Goal: Task Accomplishment & Management: Complete application form

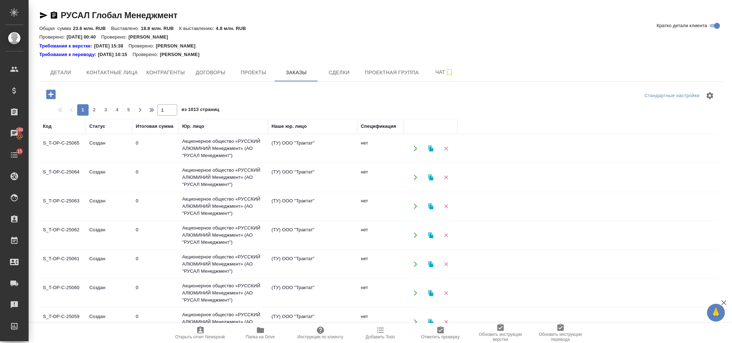
click at [54, 92] on icon "button" at bounding box center [50, 94] width 9 height 9
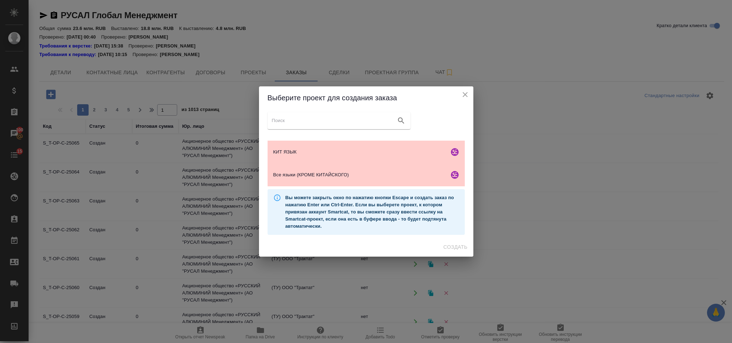
scroll to position [47, 0]
click at [347, 154] on span "КИТ ЯЗЫК" at bounding box center [359, 152] width 173 height 7
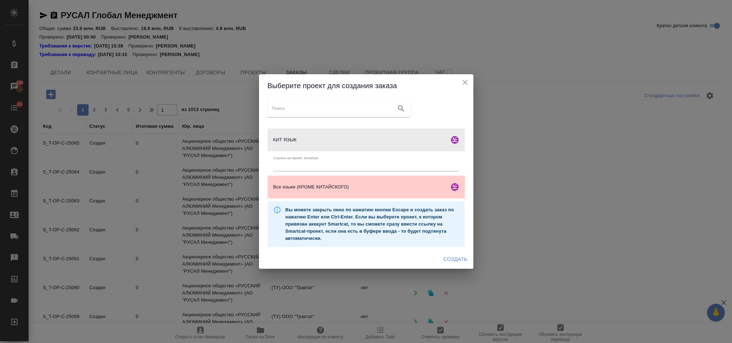
click at [450, 260] on span "Создать" at bounding box center [455, 259] width 24 height 9
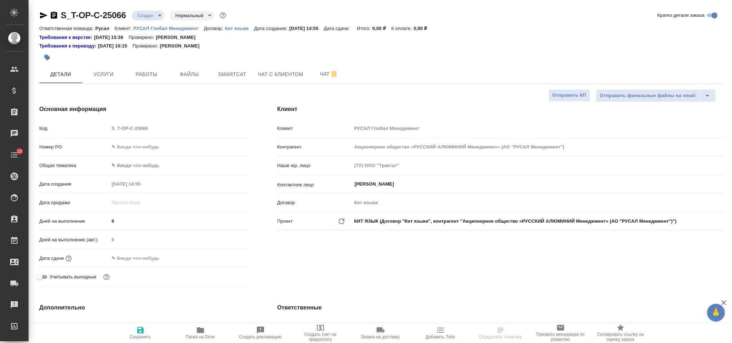
select select "RU"
click at [166, 145] on input "text" at bounding box center [178, 147] width 139 height 10
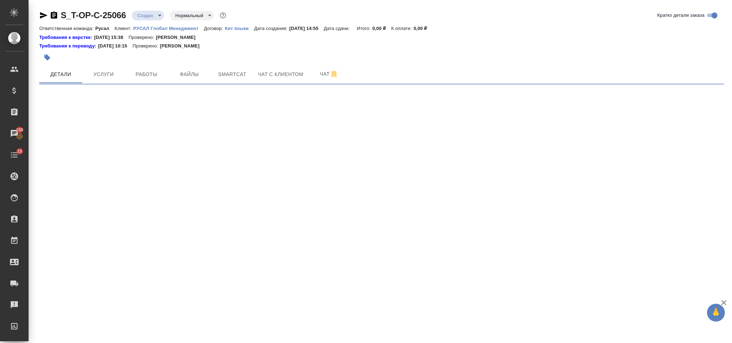
select select "RU"
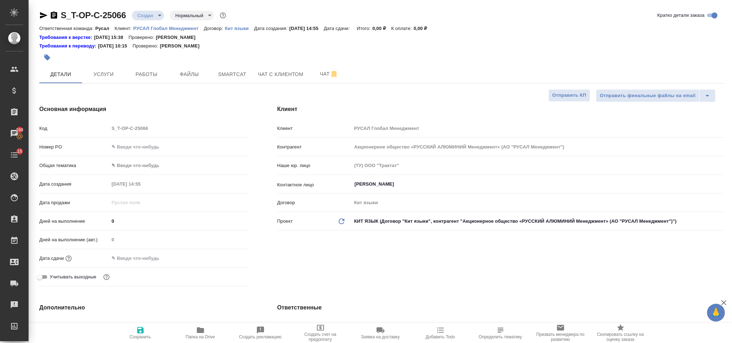
type textarea "x"
click at [147, 144] on input "text" at bounding box center [178, 147] width 139 height 10
paste input "Т-ОП-С-46687"
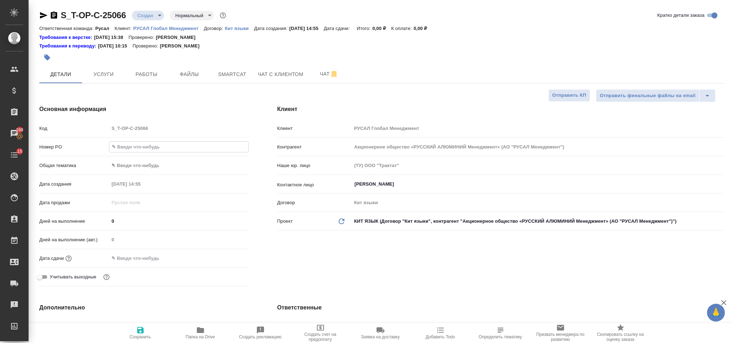
type input "Т-ОП-С-46687"
type textarea "x"
type input "Т-ОП-С-46687"
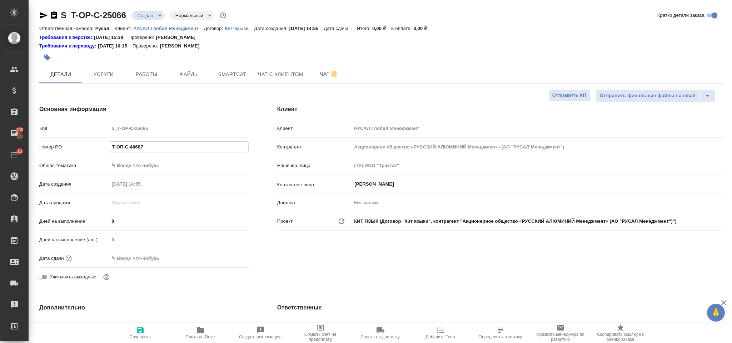
click at [152, 164] on body "🙏 .cls-1 fill:#fff; AWATERA [PERSON_NAME] Спецификации Заказы 100 Чаты 15 Todo …" at bounding box center [366, 171] width 732 height 343
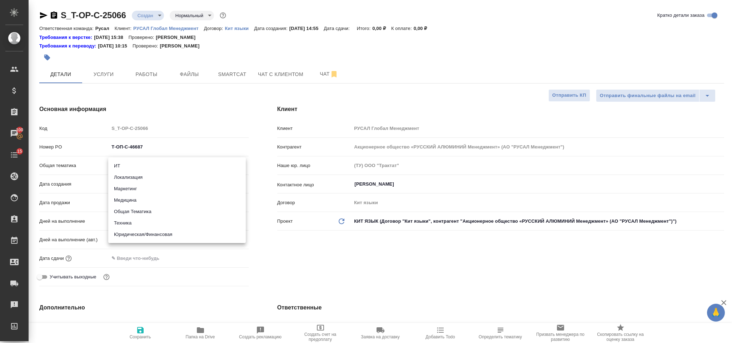
click at [146, 221] on li "Техника" at bounding box center [177, 223] width 138 height 11
type input "tech"
type textarea "x"
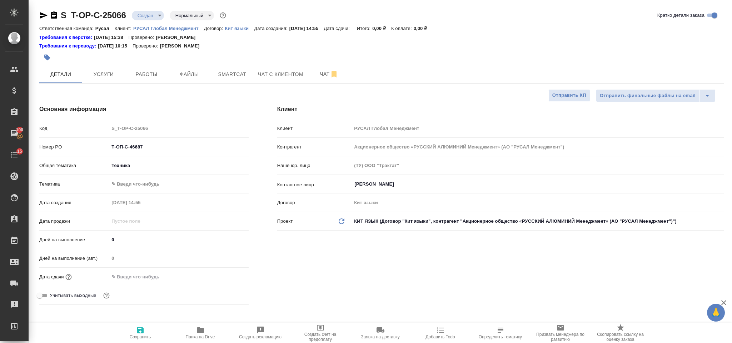
click at [141, 184] on body "🙏 .cls-1 fill:#fff; AWATERA [PERSON_NAME] Спецификации Заказы 100 Чаты 15 Todo …" at bounding box center [366, 171] width 732 height 343
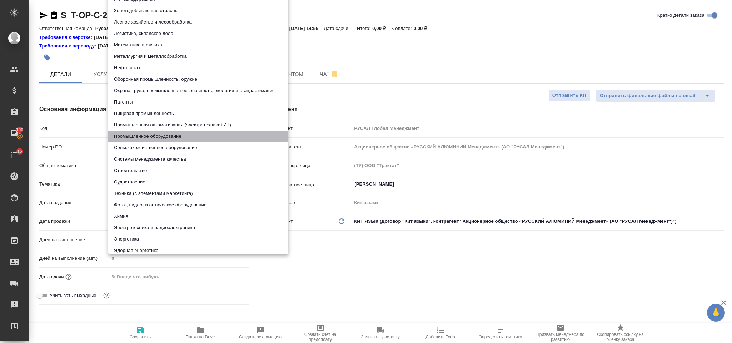
click at [170, 133] on li "Промышленное оборудование" at bounding box center [198, 136] width 180 height 11
type textarea "x"
type input "5f647205b73bc97568ca66bc"
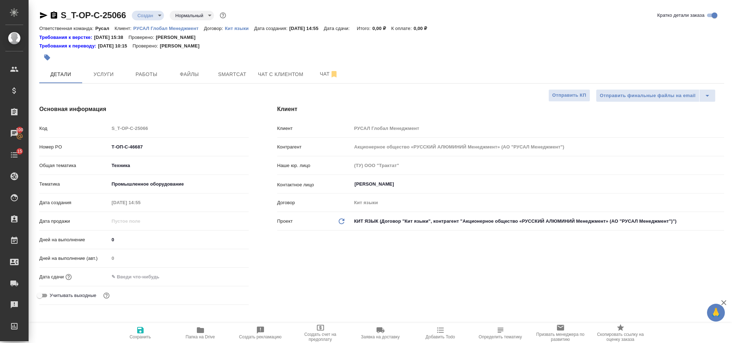
click at [164, 272] on input "text" at bounding box center [140, 277] width 63 height 10
click at [223, 272] on div at bounding box center [178, 277] width 139 height 11
click at [140, 329] on icon "button" at bounding box center [140, 330] width 9 height 9
type textarea "x"
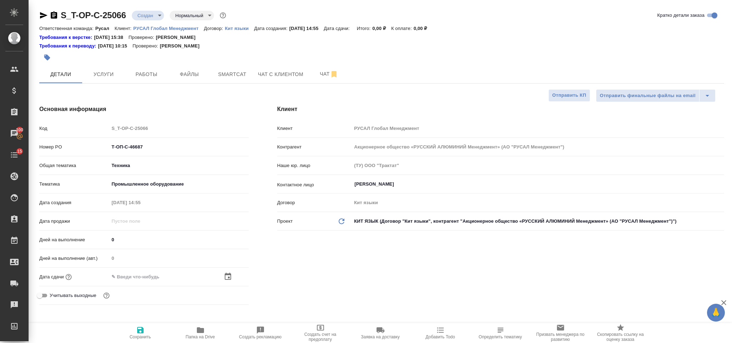
type textarea "x"
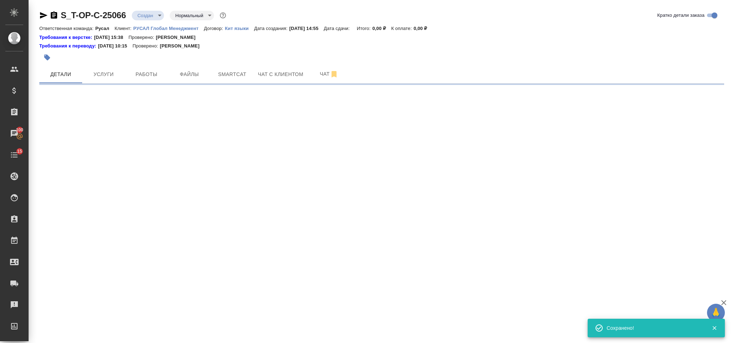
select select "RU"
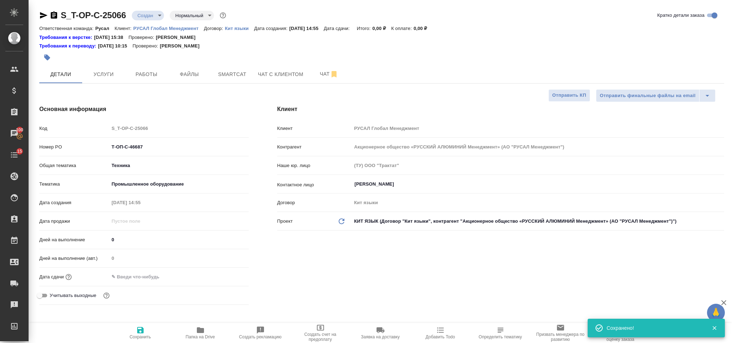
type textarea "x"
click at [129, 280] on input "text" at bounding box center [140, 277] width 63 height 10
click at [229, 273] on icon "button" at bounding box center [228, 276] width 9 height 9
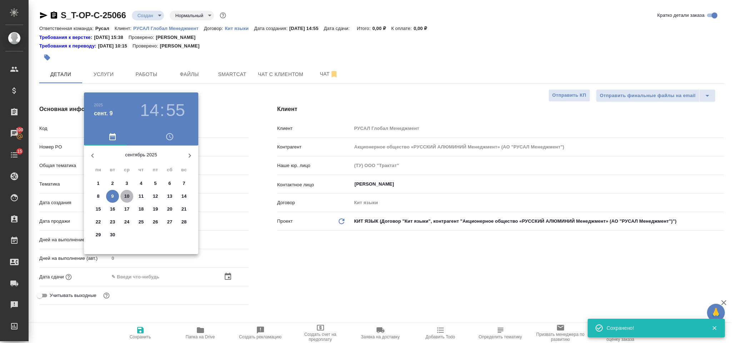
click at [129, 199] on p "10" at bounding box center [126, 196] width 5 height 7
type input "[DATE] 14:55"
type textarea "x"
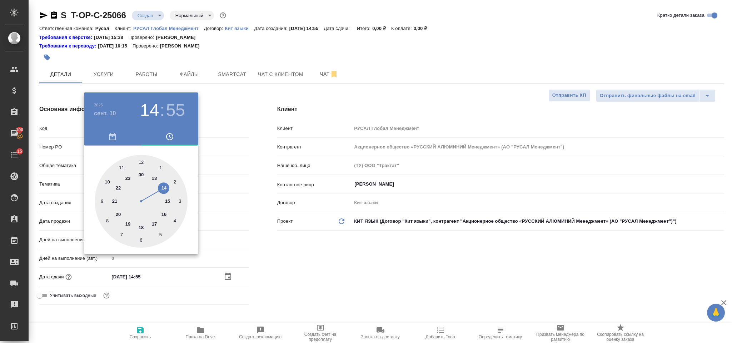
click at [110, 181] on div at bounding box center [141, 201] width 93 height 93
type input "[DATE] 10:55"
type textarea "x"
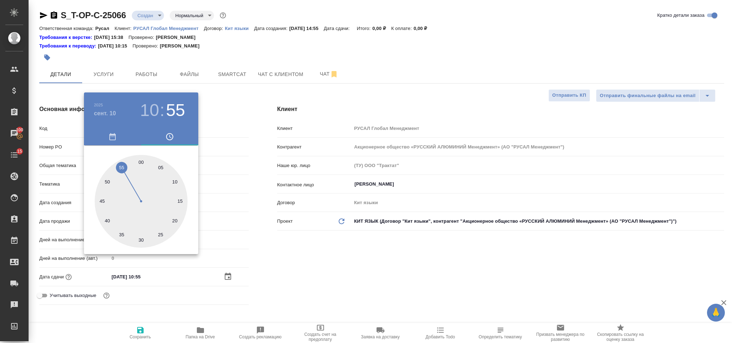
click at [138, 239] on div at bounding box center [141, 201] width 93 height 93
type input "[DATE] 10:31"
type textarea "x"
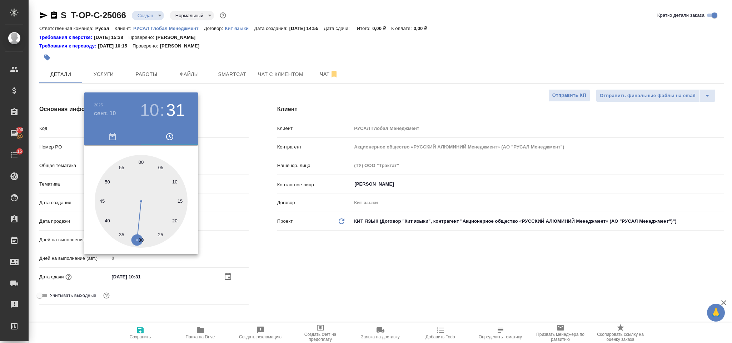
click at [141, 239] on div at bounding box center [141, 201] width 93 height 93
type input "[DATE] 10:30"
type textarea "x"
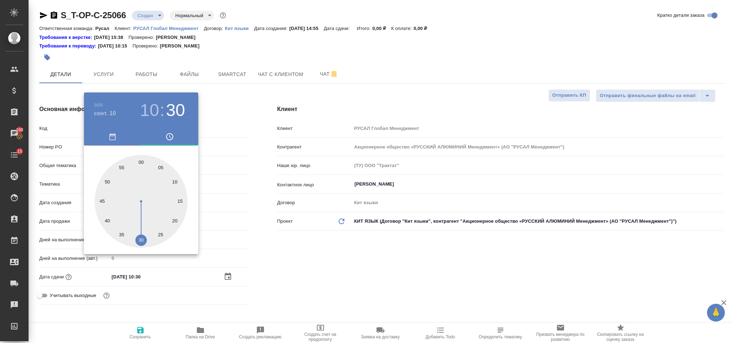
click at [282, 266] on div at bounding box center [366, 171] width 732 height 343
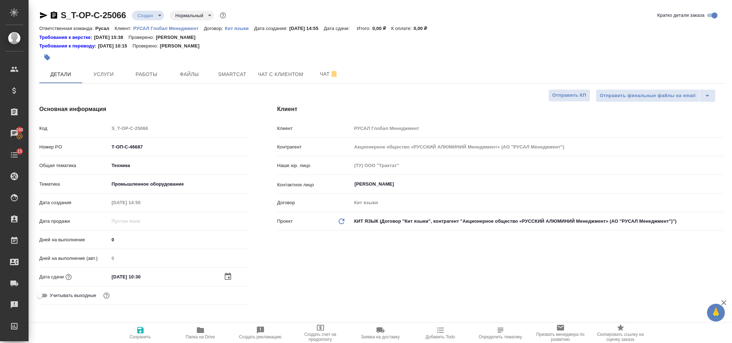
click at [144, 333] on icon "button" at bounding box center [140, 330] width 9 height 9
type textarea "x"
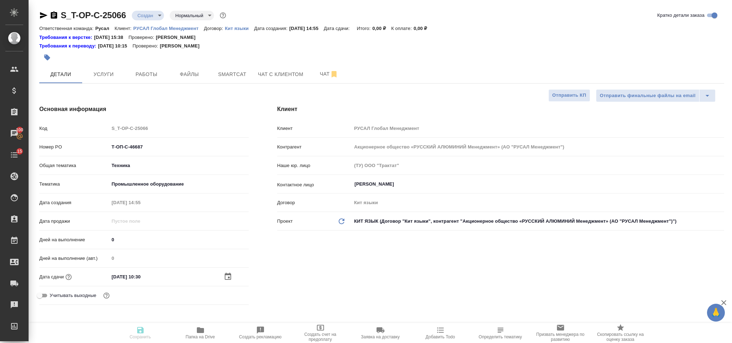
type textarea "x"
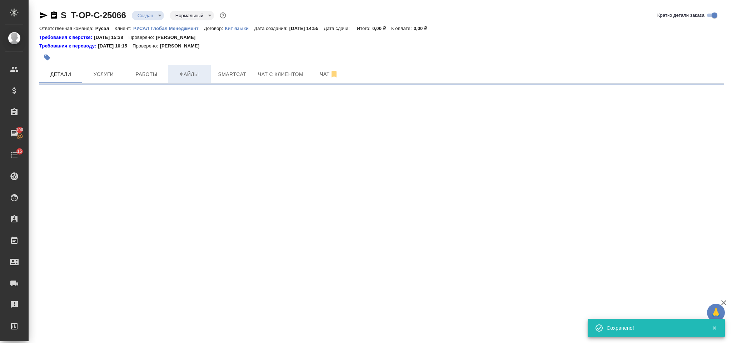
select select "RU"
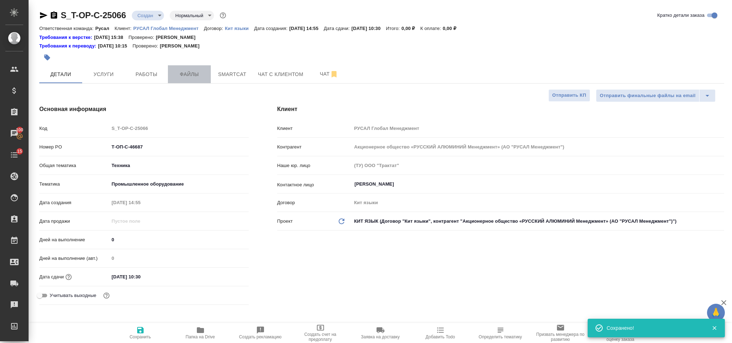
click at [194, 73] on span "Файлы" at bounding box center [189, 74] width 34 height 9
type textarea "x"
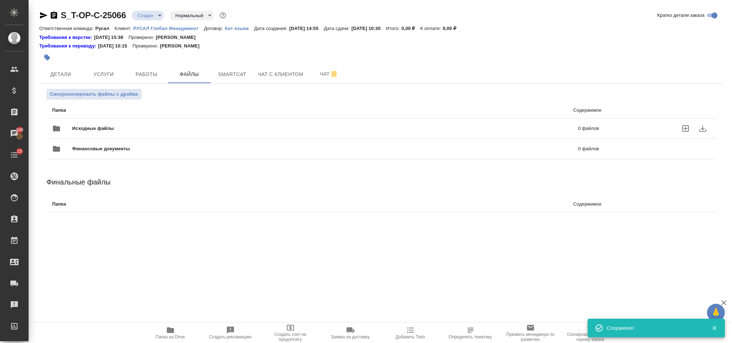
click at [159, 123] on div "Исходные файлы 0 файлов" at bounding box center [325, 128] width 547 height 17
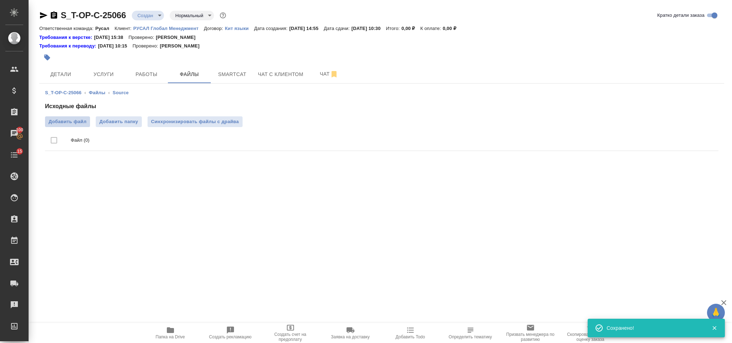
click at [78, 123] on span "Добавить файл" at bounding box center [68, 121] width 38 height 7
click at [0, 0] on input "Добавить файл" at bounding box center [0, 0] width 0 height 0
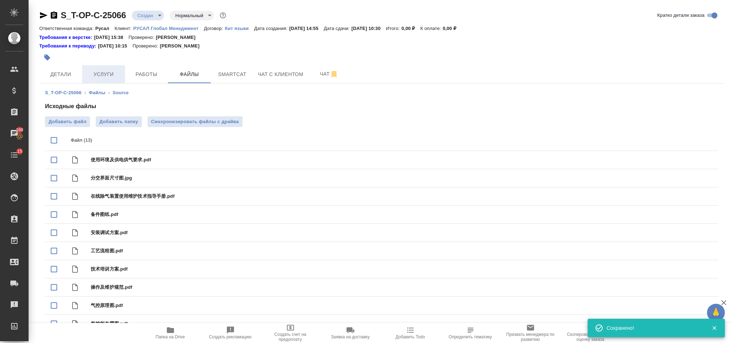
click at [106, 75] on span "Услуги" at bounding box center [103, 74] width 34 height 9
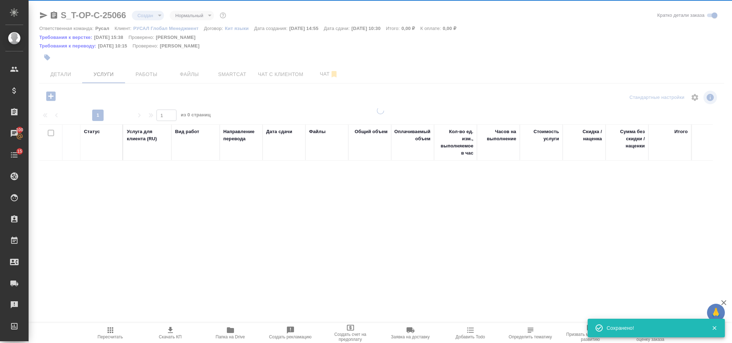
click at [53, 97] on icon "button" at bounding box center [50, 95] width 9 height 9
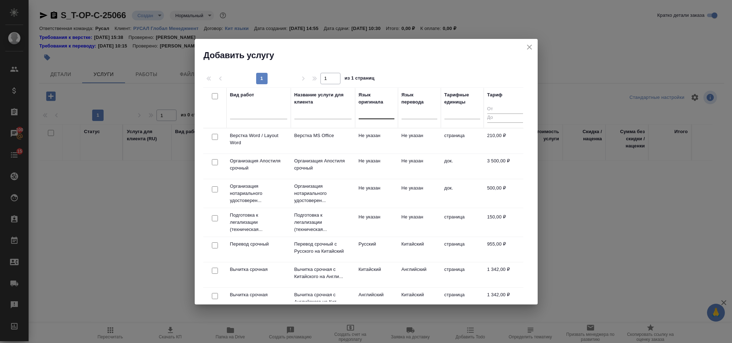
click at [381, 111] on div at bounding box center [377, 112] width 36 height 10
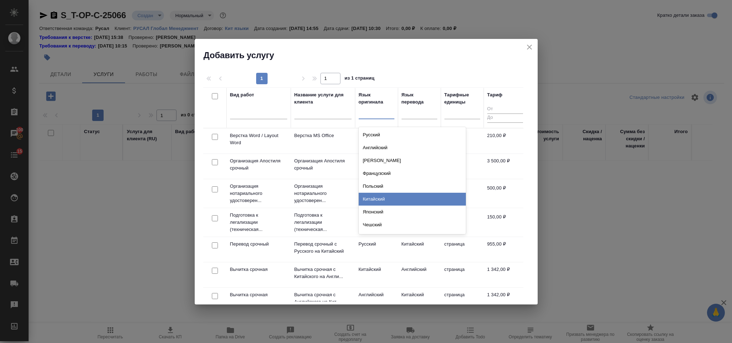
click at [391, 197] on div "Китайский" at bounding box center [412, 199] width 107 height 13
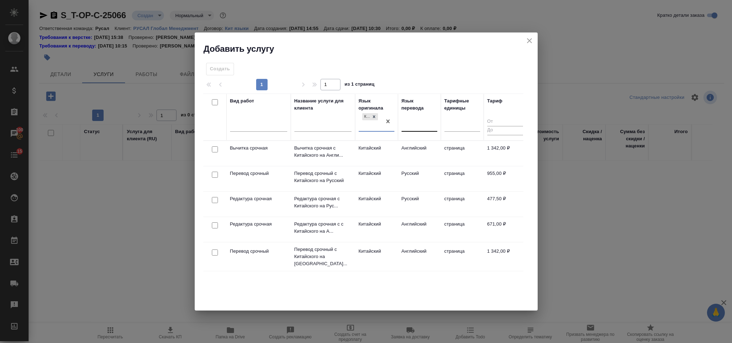
click at [413, 124] on div at bounding box center [420, 124] width 36 height 10
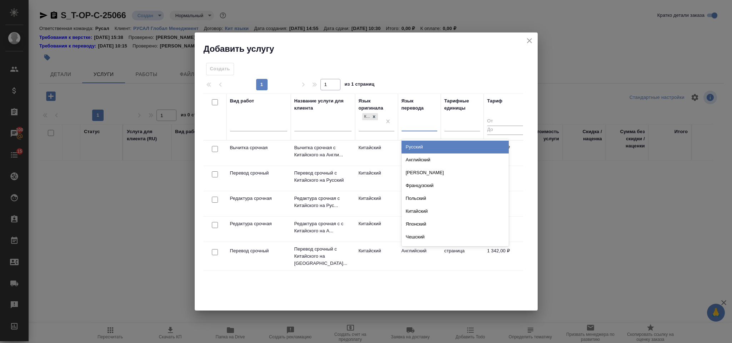
click at [419, 149] on div "Русский" at bounding box center [455, 147] width 107 height 13
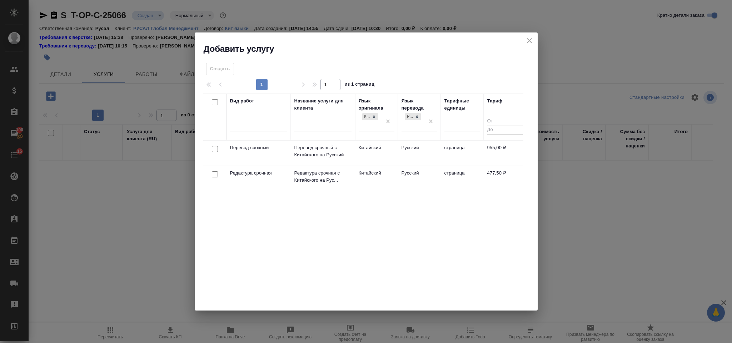
click at [215, 149] on input "checkbox" at bounding box center [215, 149] width 6 height 6
checkbox input "true"
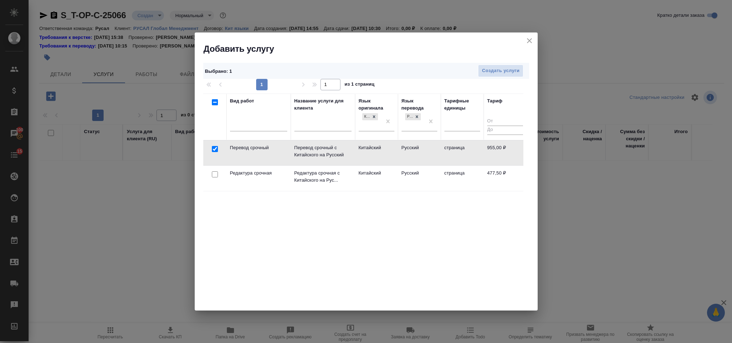
click at [216, 173] on input "checkbox" at bounding box center [215, 174] width 6 height 6
checkbox input "true"
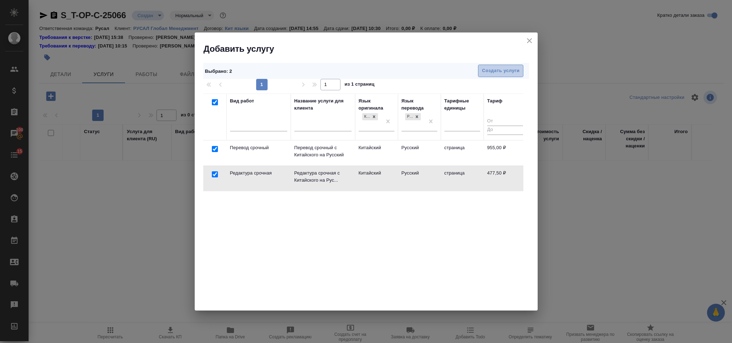
click at [487, 72] on span "Создать услуги" at bounding box center [501, 71] width 38 height 8
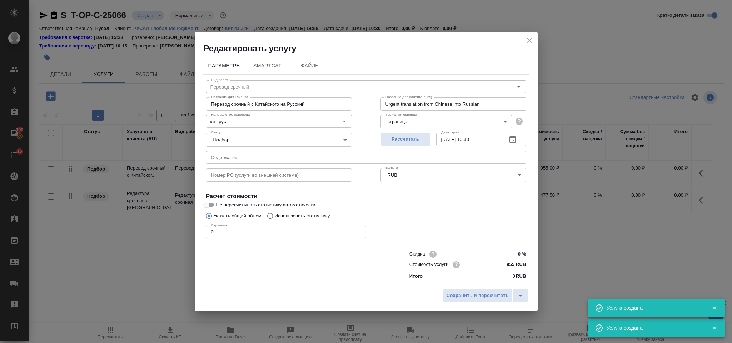
type input "Перевод срочный"
type input "Перевод срочный с Китайского на Русский"
type input "Urgent translation from Chinese into Russian"
type input "955 RUB"
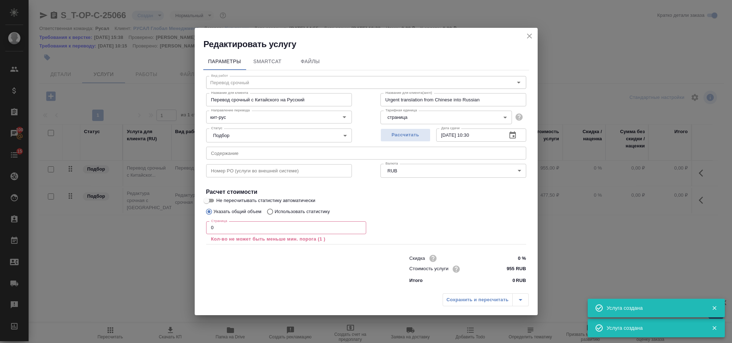
click at [300, 156] on input "text" at bounding box center [366, 153] width 320 height 13
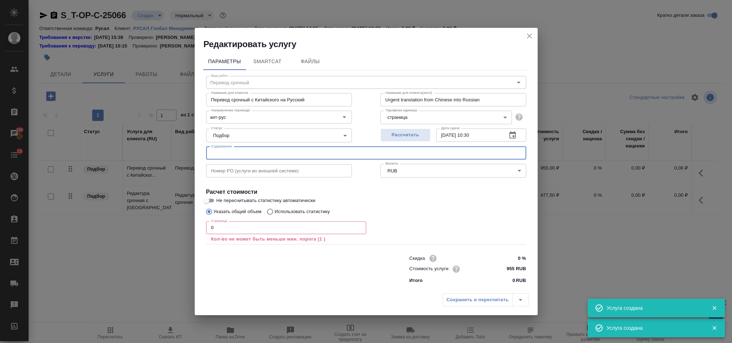
paste input "Documents"
type input "Documents"
click at [283, 230] on input "0" at bounding box center [286, 228] width 160 height 13
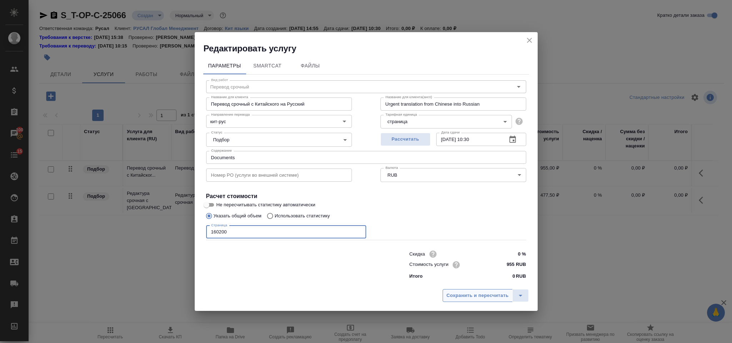
type input "160200"
click at [483, 300] on button "Сохранить и пересчитать" at bounding box center [478, 295] width 70 height 13
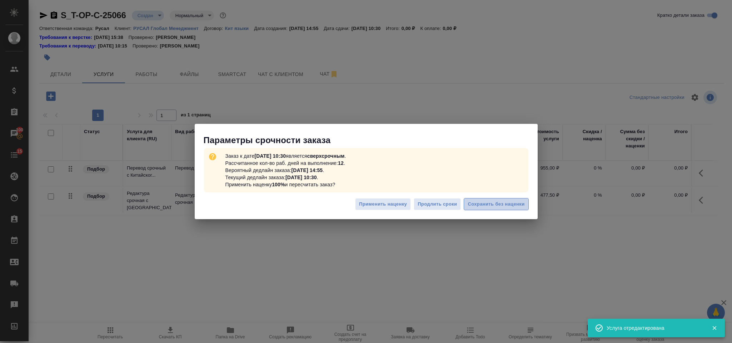
click at [490, 206] on span "Сохранить без наценки" at bounding box center [496, 204] width 57 height 8
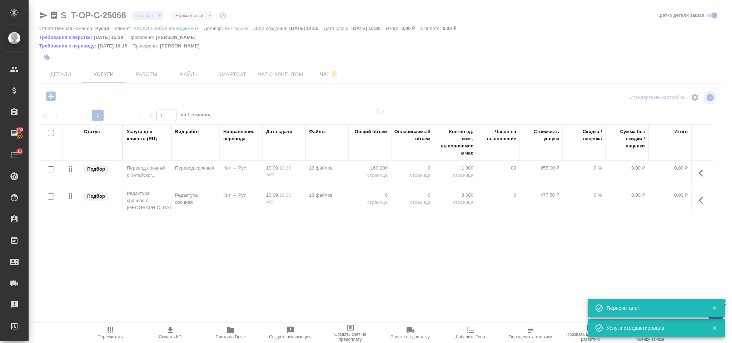
type input "urgent"
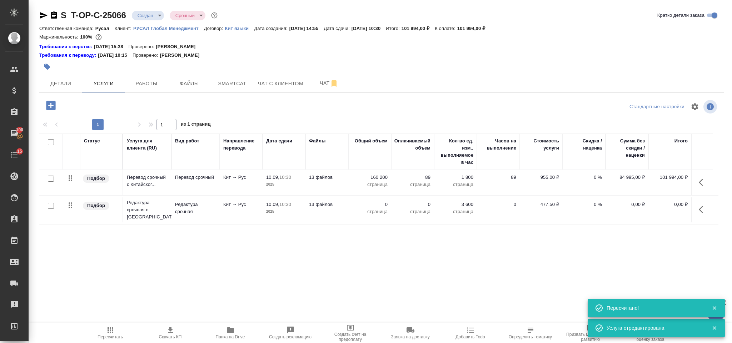
click at [147, 17] on body "🙏 .cls-1 fill:#fff; AWATERA [PERSON_NAME] Спецификации Заказы 100 Чаты 15 Todo …" at bounding box center [366, 171] width 732 height 343
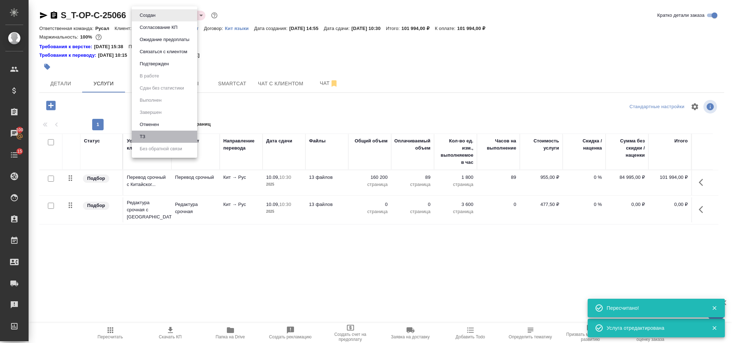
click at [159, 132] on li "ТЗ" at bounding box center [164, 137] width 65 height 12
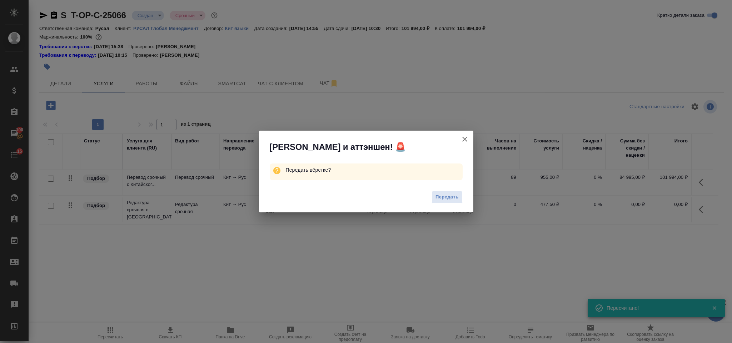
drag, startPoint x: 437, startPoint y: 197, endPoint x: 516, endPoint y: 199, distance: 78.3
click at [438, 197] on span "Передать" at bounding box center [447, 197] width 23 height 8
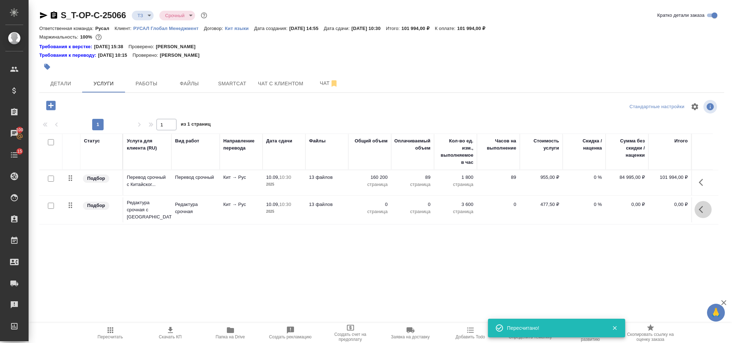
click at [701, 211] on icon "button" at bounding box center [703, 209] width 9 height 9
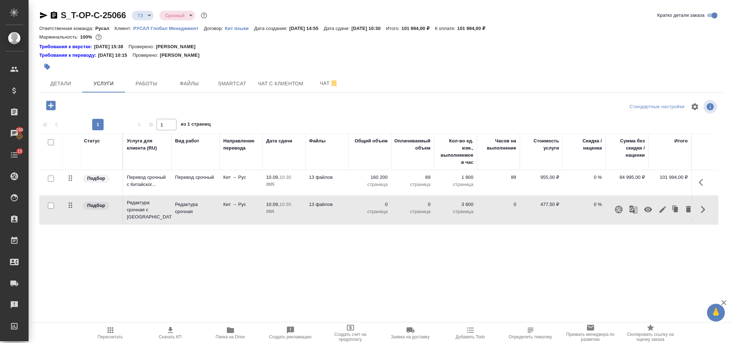
click at [660, 212] on icon "button" at bounding box center [662, 209] width 9 height 9
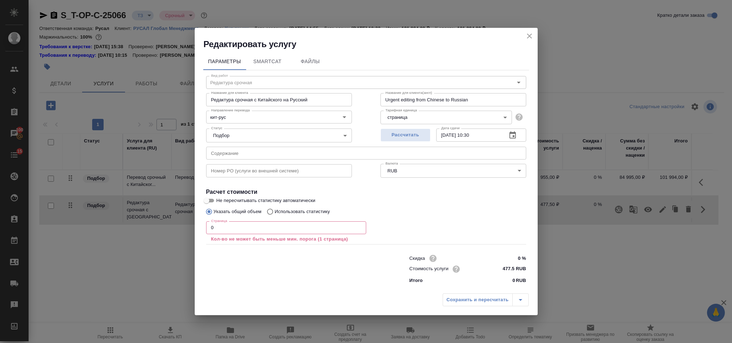
click at [326, 227] on input "0" at bounding box center [286, 228] width 160 height 13
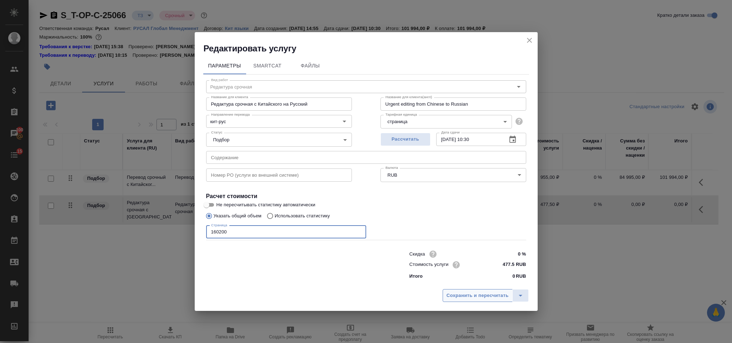
type input "160200"
click at [458, 299] on span "Сохранить и пересчитать" at bounding box center [478, 296] width 62 height 8
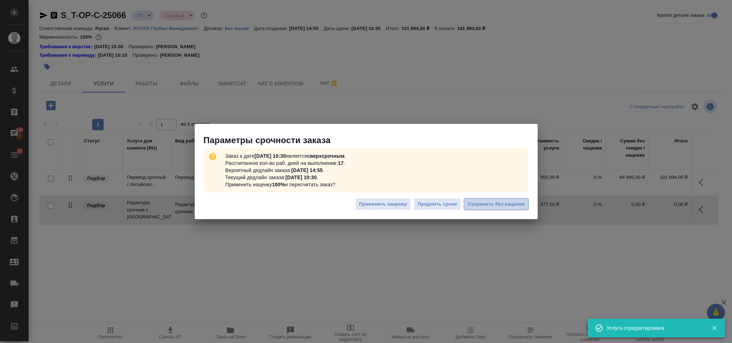
click at [517, 204] on span "Сохранить без наценки" at bounding box center [496, 204] width 57 height 8
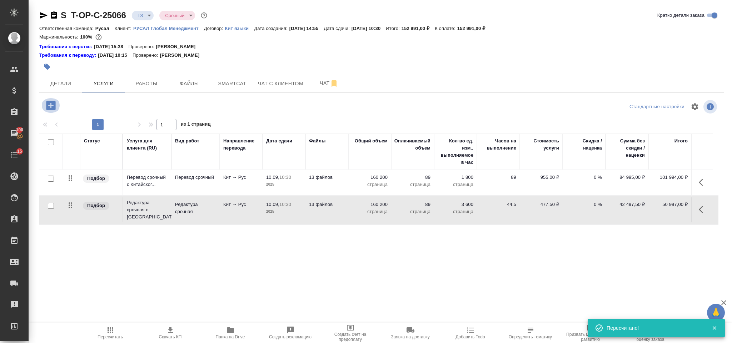
click at [51, 102] on icon "button" at bounding box center [50, 105] width 9 height 9
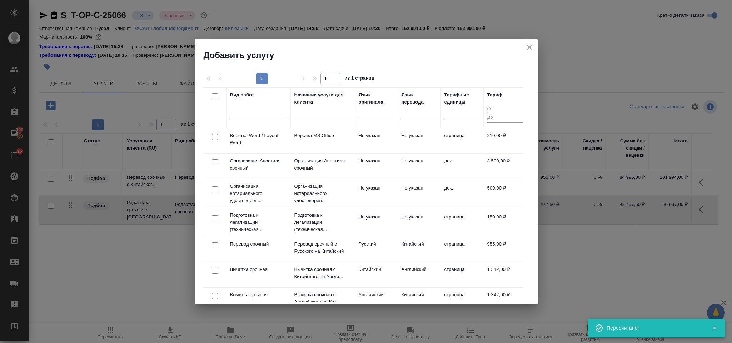
click at [214, 139] on input "checkbox" at bounding box center [215, 137] width 6 height 6
checkbox input "true"
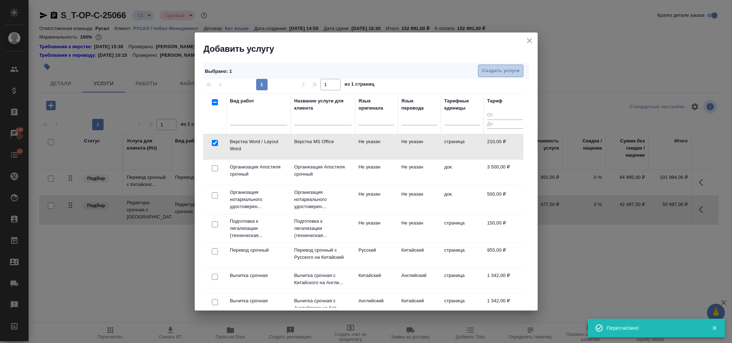
click at [516, 65] on button "Создать услуги" at bounding box center [500, 71] width 45 height 13
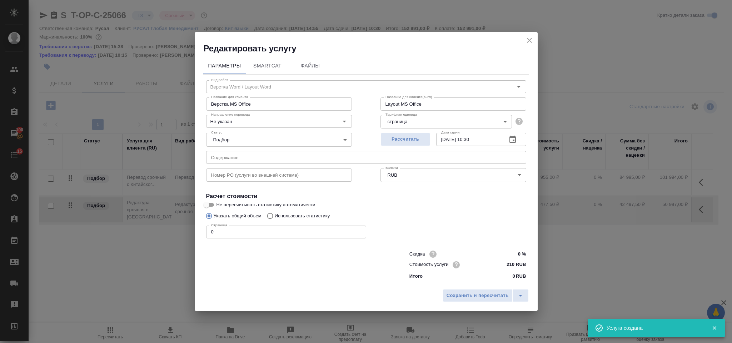
click at [256, 226] on input "0" at bounding box center [286, 232] width 160 height 13
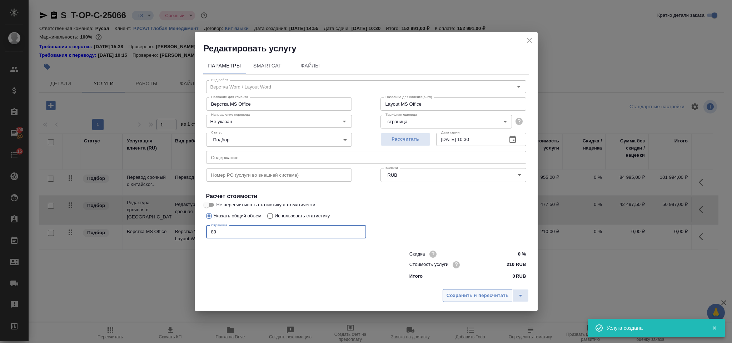
type input "89"
click at [455, 294] on span "Сохранить и пересчитать" at bounding box center [478, 296] width 62 height 8
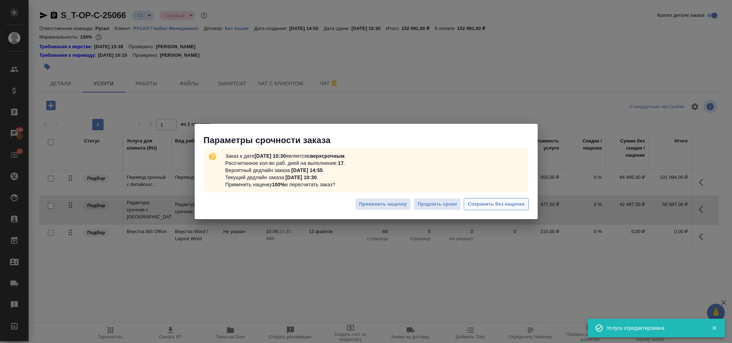
click at [483, 200] on span "Сохранить без наценки" at bounding box center [496, 204] width 57 height 8
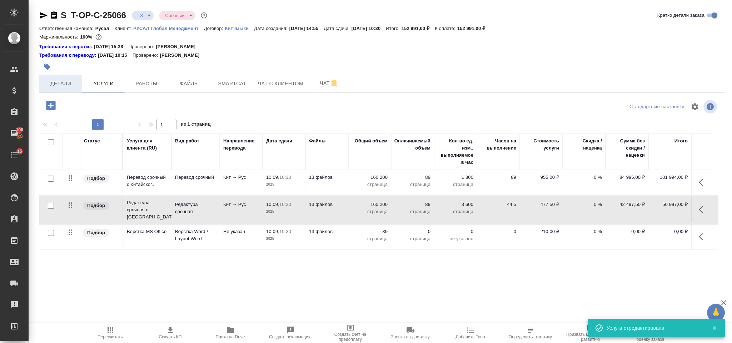
click at [76, 84] on span "Детали" at bounding box center [61, 83] width 34 height 9
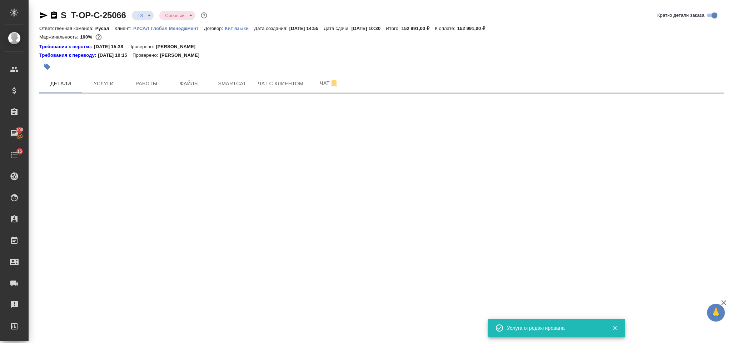
select select "RU"
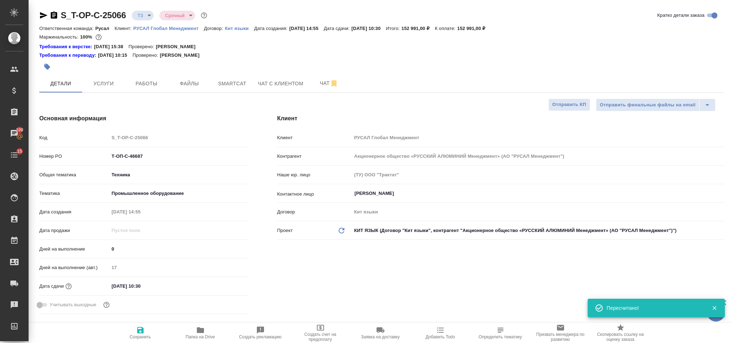
click at [54, 15] on icon "button" at bounding box center [54, 15] width 9 height 9
type textarea "x"
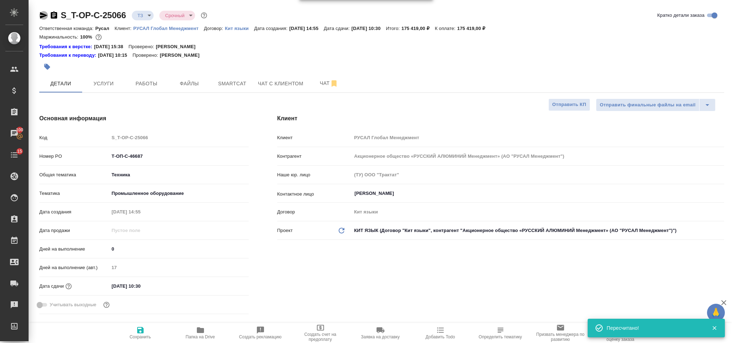
click at [43, 13] on icon "button" at bounding box center [43, 15] width 9 height 9
drag, startPoint x: 153, startPoint y: 161, endPoint x: 109, endPoint y: 155, distance: 44.4
click at [109, 155] on input "Т-ОП-С-46687" at bounding box center [178, 156] width 139 height 10
